Goal: Task Accomplishment & Management: Use online tool/utility

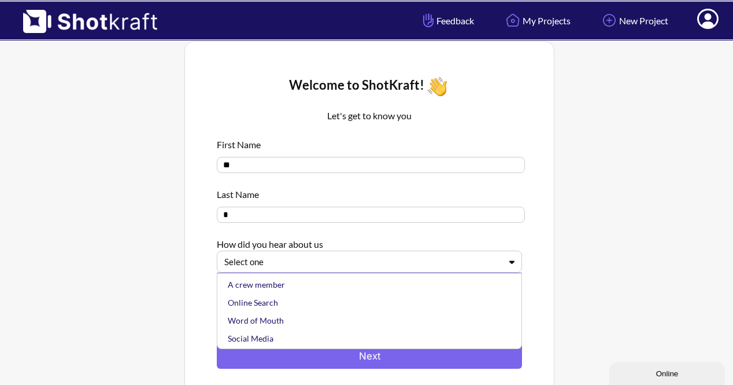
click at [495, 269] on div "Select one" at bounding box center [362, 262] width 279 height 16
click at [445, 308] on div "Online Search" at bounding box center [373, 302] width 294 height 18
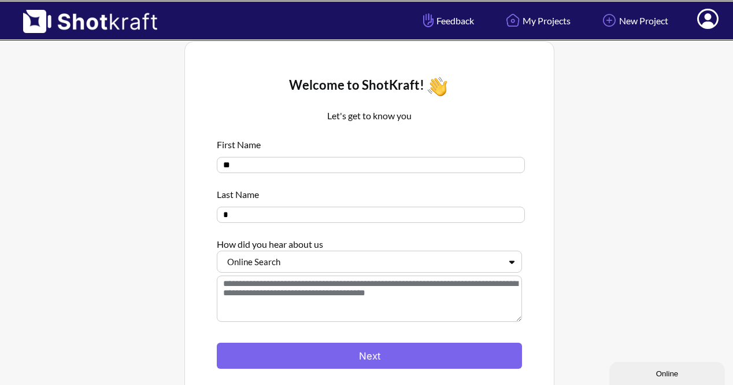
click at [394, 159] on input "**" at bounding box center [371, 165] width 308 height 16
type input "*"
type input "******"
click at [372, 220] on input "*" at bounding box center [371, 214] width 308 height 16
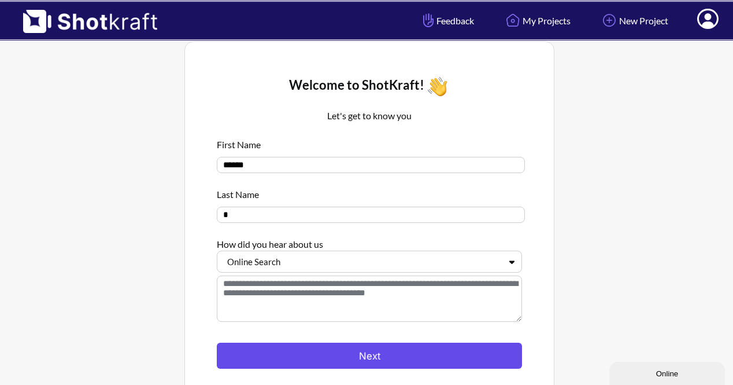
type input "*"
click at [393, 362] on button "Next" at bounding box center [369, 355] width 305 height 26
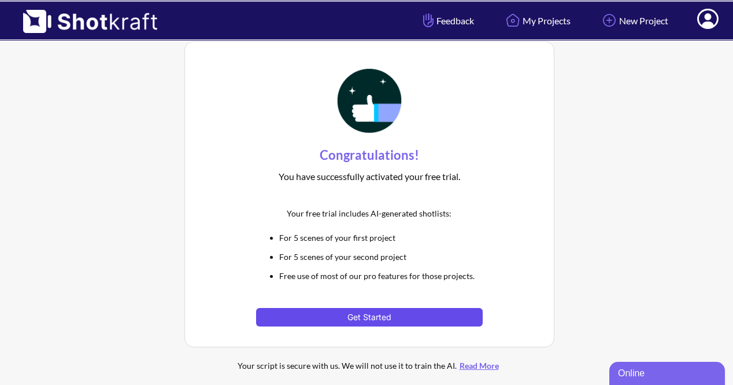
click at [358, 314] on button "Get Started" at bounding box center [369, 317] width 226 height 19
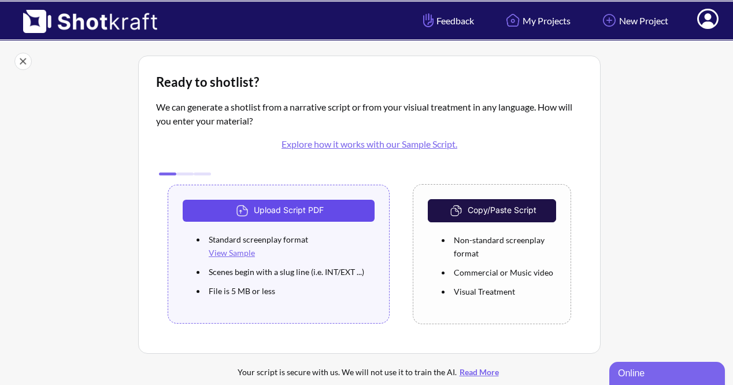
click at [325, 205] on button "Upload Script PDF" at bounding box center [279, 210] width 192 height 22
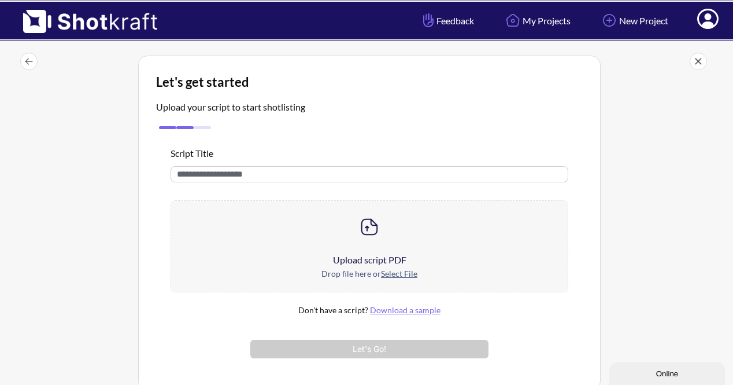
click at [275, 171] on input "text" at bounding box center [370, 174] width 398 height 16
type input "**********"
click at [370, 234] on img at bounding box center [369, 226] width 23 height 23
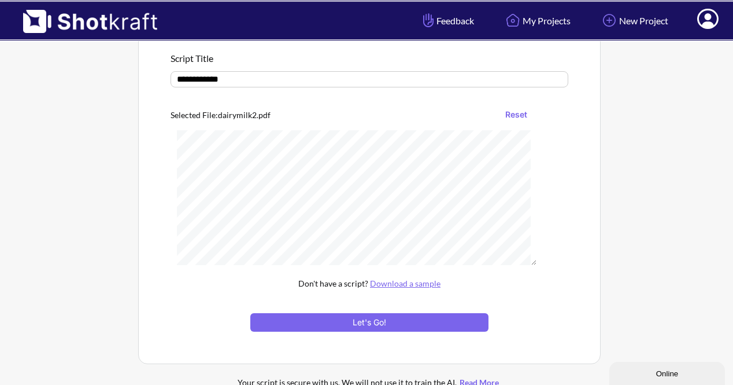
scroll to position [95, 0]
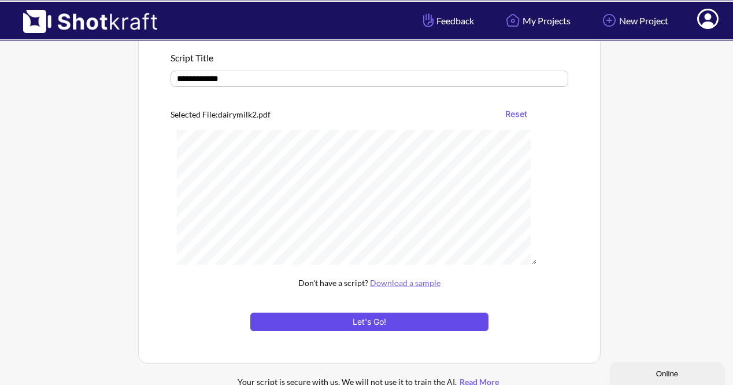
click at [466, 317] on button "Let's Go!" at bounding box center [369, 321] width 238 height 19
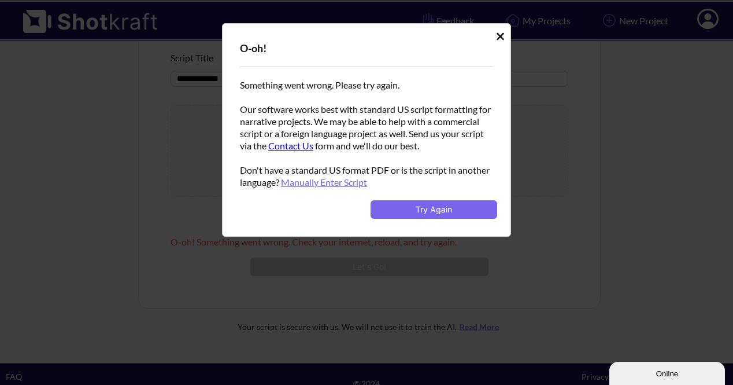
click at [360, 179] on link "Manually Enter Script" at bounding box center [324, 181] width 86 height 11
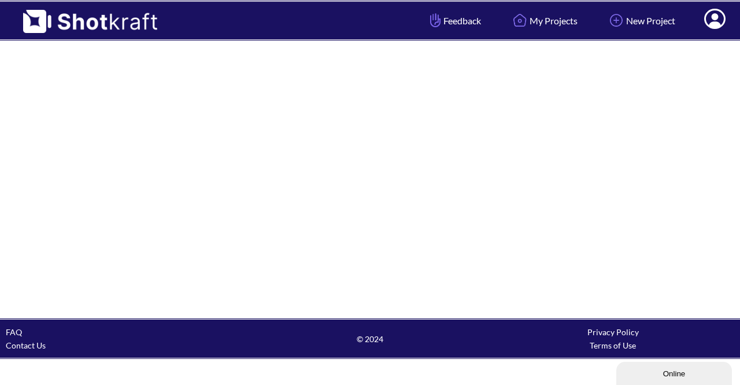
click at [406, 157] on div at bounding box center [370, 179] width 740 height 276
click at [540, 216] on div at bounding box center [370, 179] width 740 height 276
click at [290, 91] on div at bounding box center [370, 179] width 740 height 276
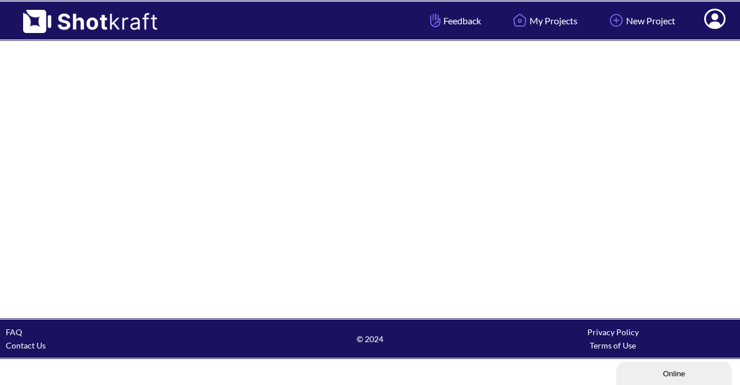
click at [290, 91] on div at bounding box center [370, 179] width 740 height 276
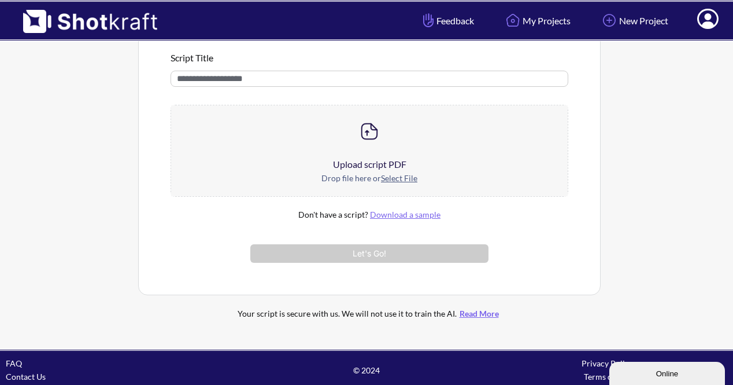
click at [387, 180] on u "Select File" at bounding box center [399, 178] width 36 height 10
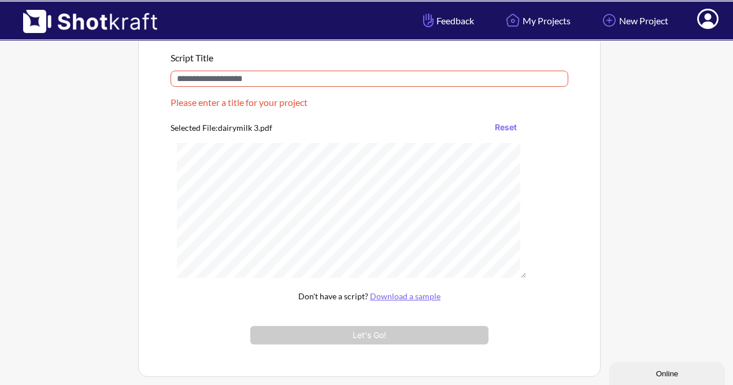
click at [316, 83] on input "text" at bounding box center [370, 79] width 398 height 16
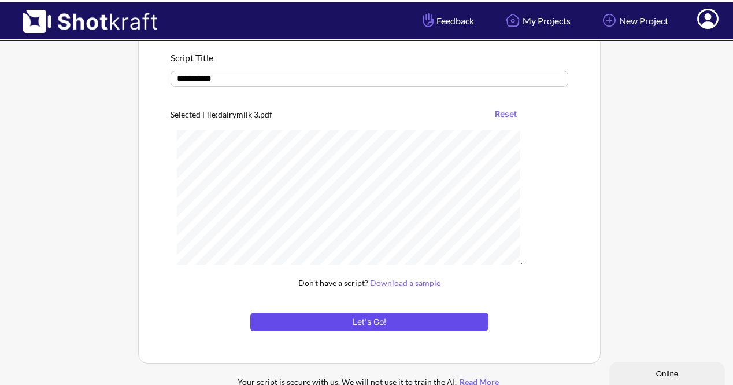
type input "**********"
click at [401, 317] on button "Let's Go!" at bounding box center [369, 321] width 238 height 19
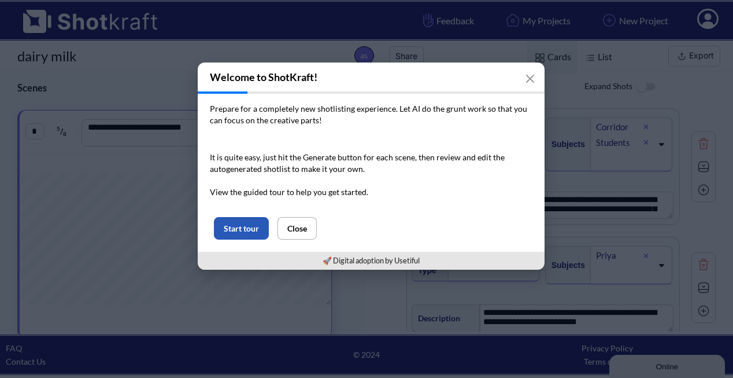
click at [245, 221] on button "Start tour" at bounding box center [241, 228] width 55 height 23
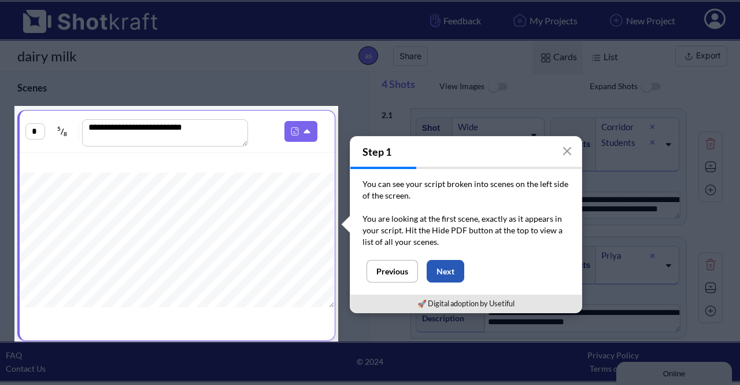
click at [439, 278] on button "Next" at bounding box center [446, 271] width 38 height 23
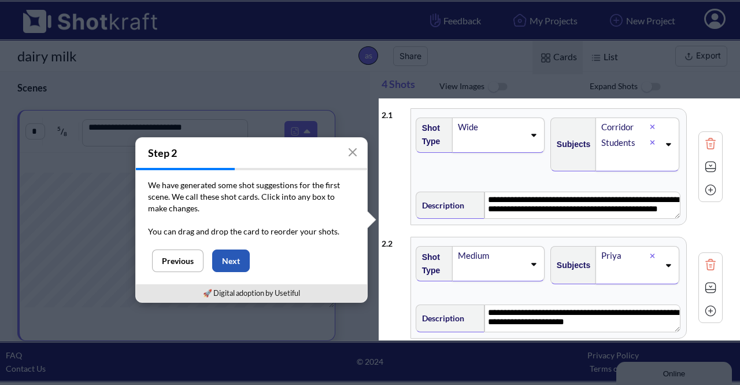
click at [242, 267] on button "Next" at bounding box center [231, 260] width 38 height 23
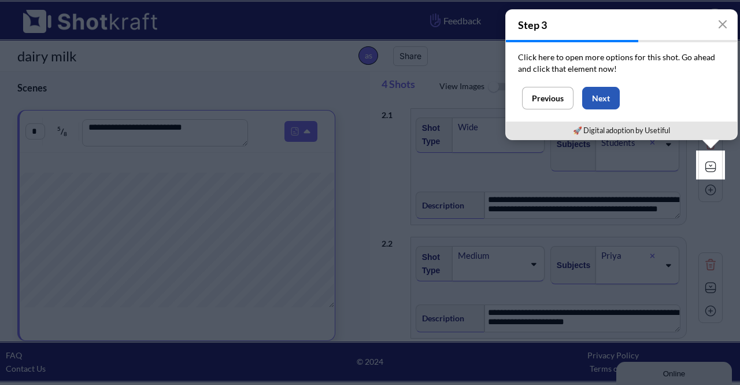
click at [615, 104] on button "Next" at bounding box center [601, 98] width 38 height 23
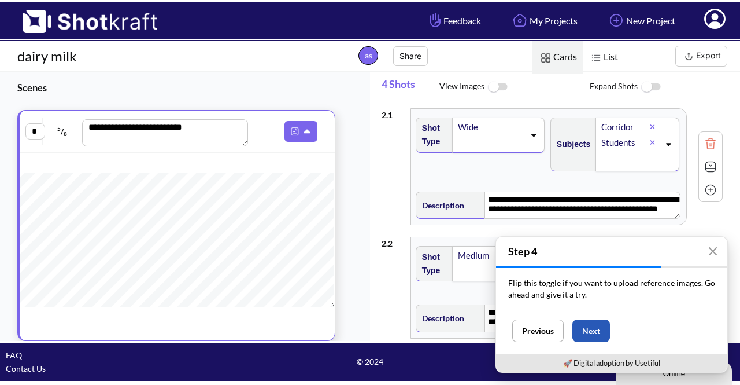
click at [588, 329] on button "Next" at bounding box center [591, 330] width 38 height 23
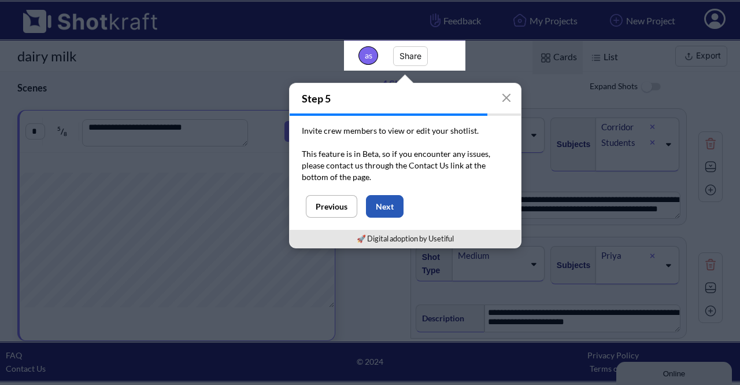
click at [379, 209] on button "Next" at bounding box center [385, 206] width 38 height 23
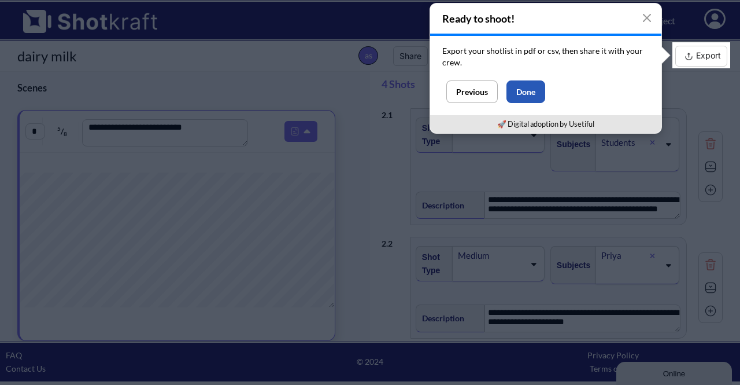
click at [532, 88] on button "Done" at bounding box center [526, 91] width 39 height 23
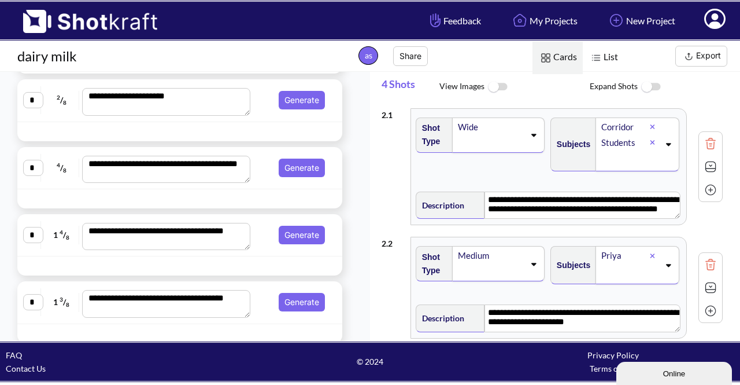
scroll to position [475, 0]
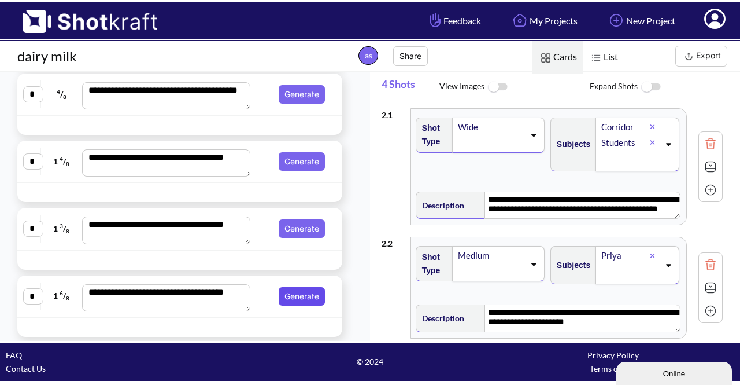
click at [296, 296] on button "Generate" at bounding box center [302, 296] width 46 height 19
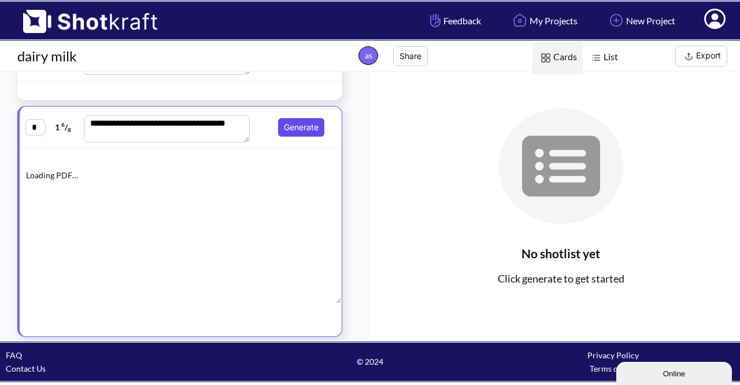
scroll to position [305, 0]
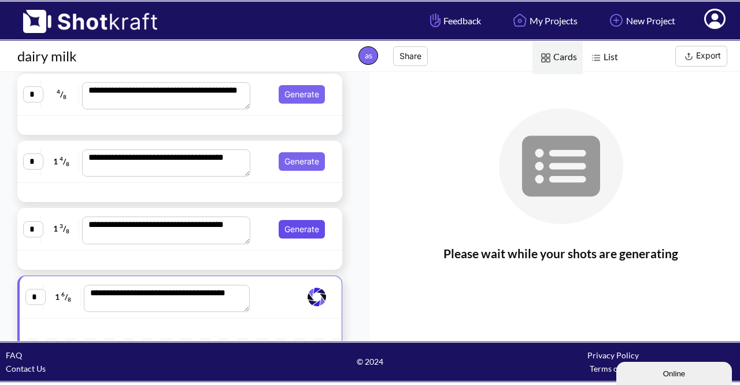
click at [295, 225] on button "Generate" at bounding box center [302, 229] width 46 height 19
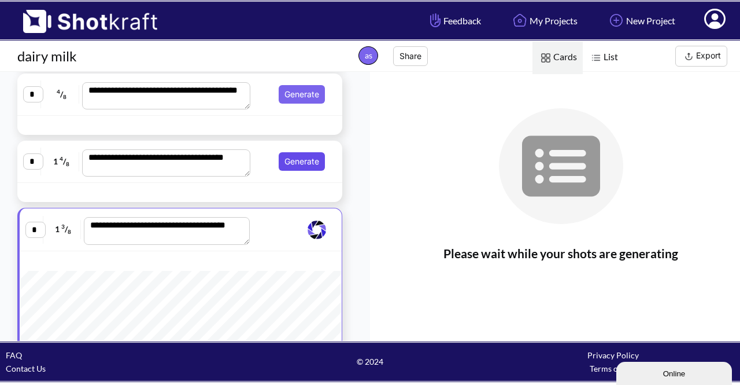
click at [295, 158] on button "Generate" at bounding box center [302, 161] width 46 height 19
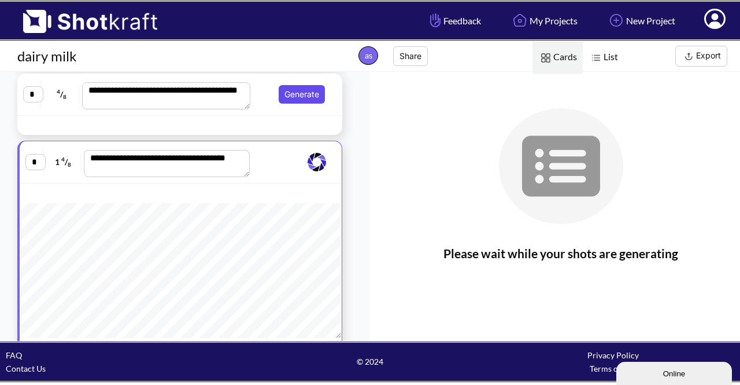
click at [294, 88] on button "Generate" at bounding box center [302, 94] width 46 height 19
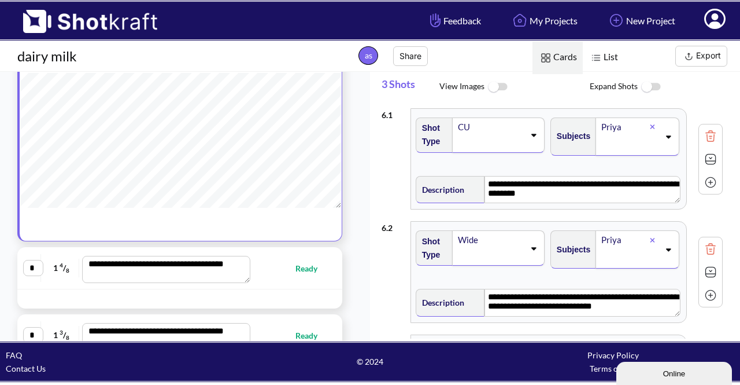
scroll to position [468, 0]
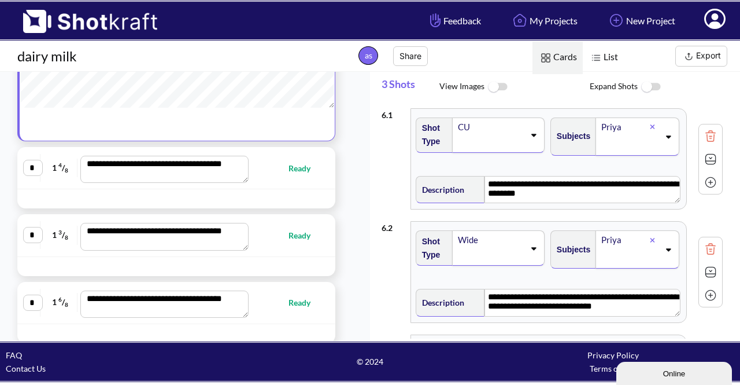
click at [498, 83] on img at bounding box center [498, 87] width 26 height 25
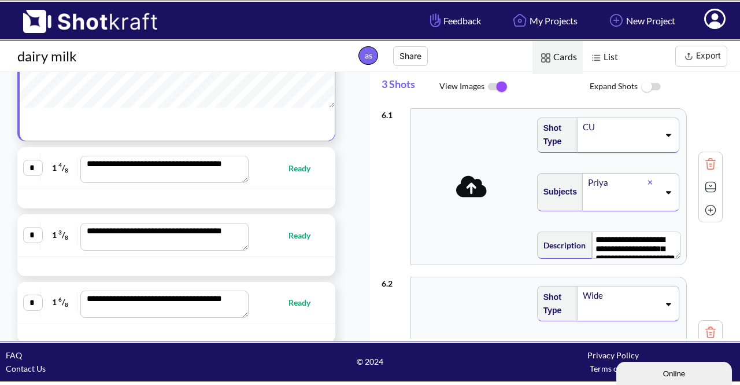
click at [498, 83] on img at bounding box center [498, 87] width 26 height 24
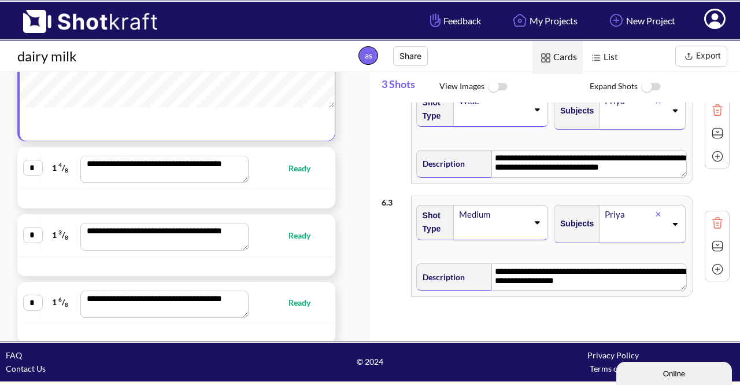
scroll to position [146, 0]
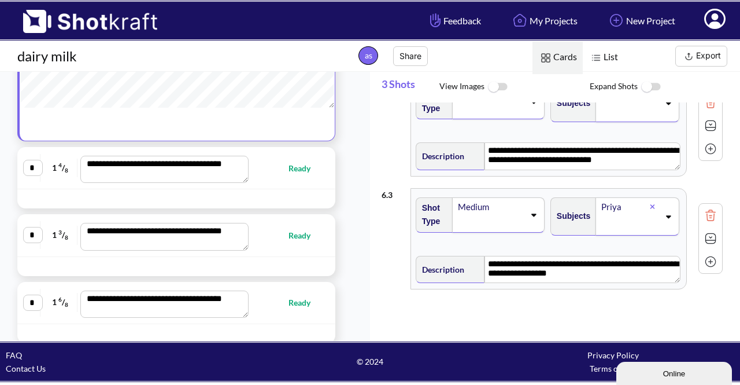
click at [262, 164] on span "Ready" at bounding box center [285, 167] width 73 height 13
type textarea "**********"
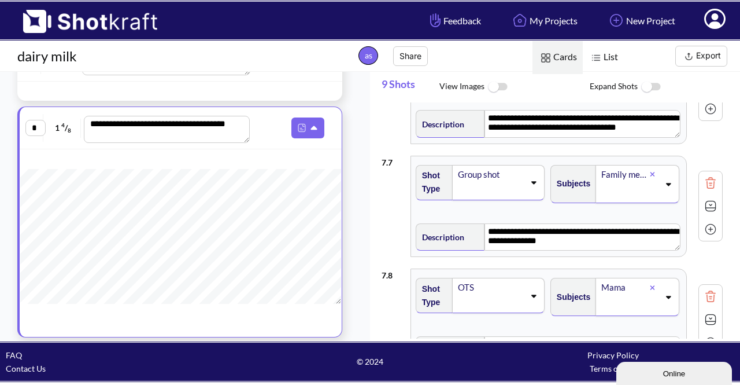
scroll to position [475, 0]
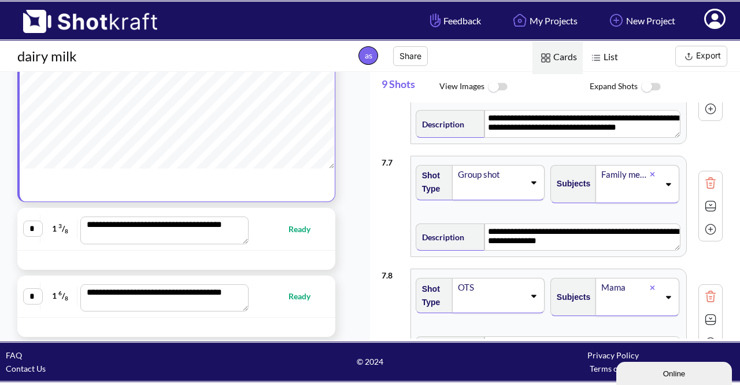
click at [300, 240] on div "**********" at bounding box center [176, 228] width 306 height 30
type textarea "**********"
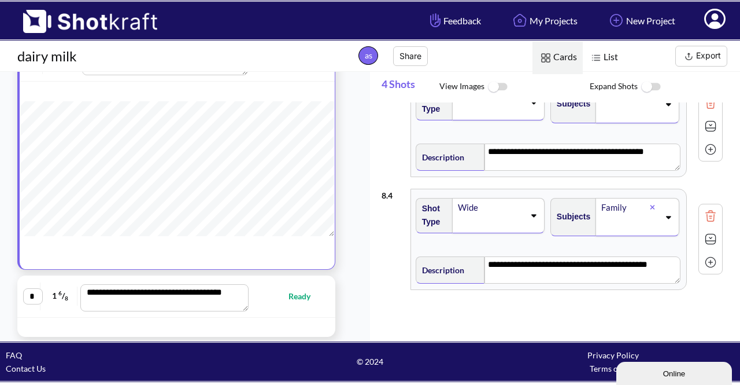
click at [278, 314] on div "**********" at bounding box center [176, 296] width 318 height 42
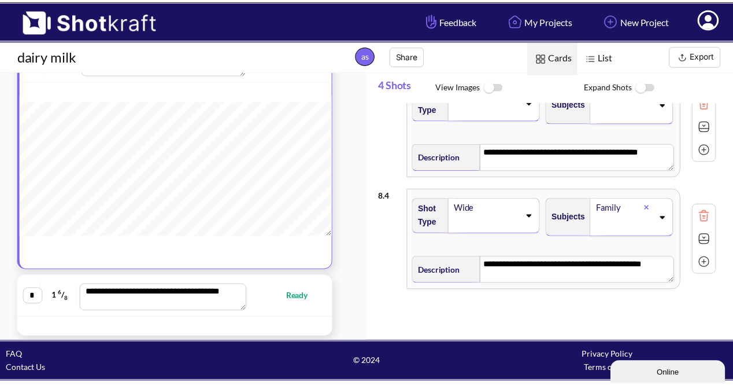
scroll to position [474, 0]
